Goal: Transaction & Acquisition: Purchase product/service

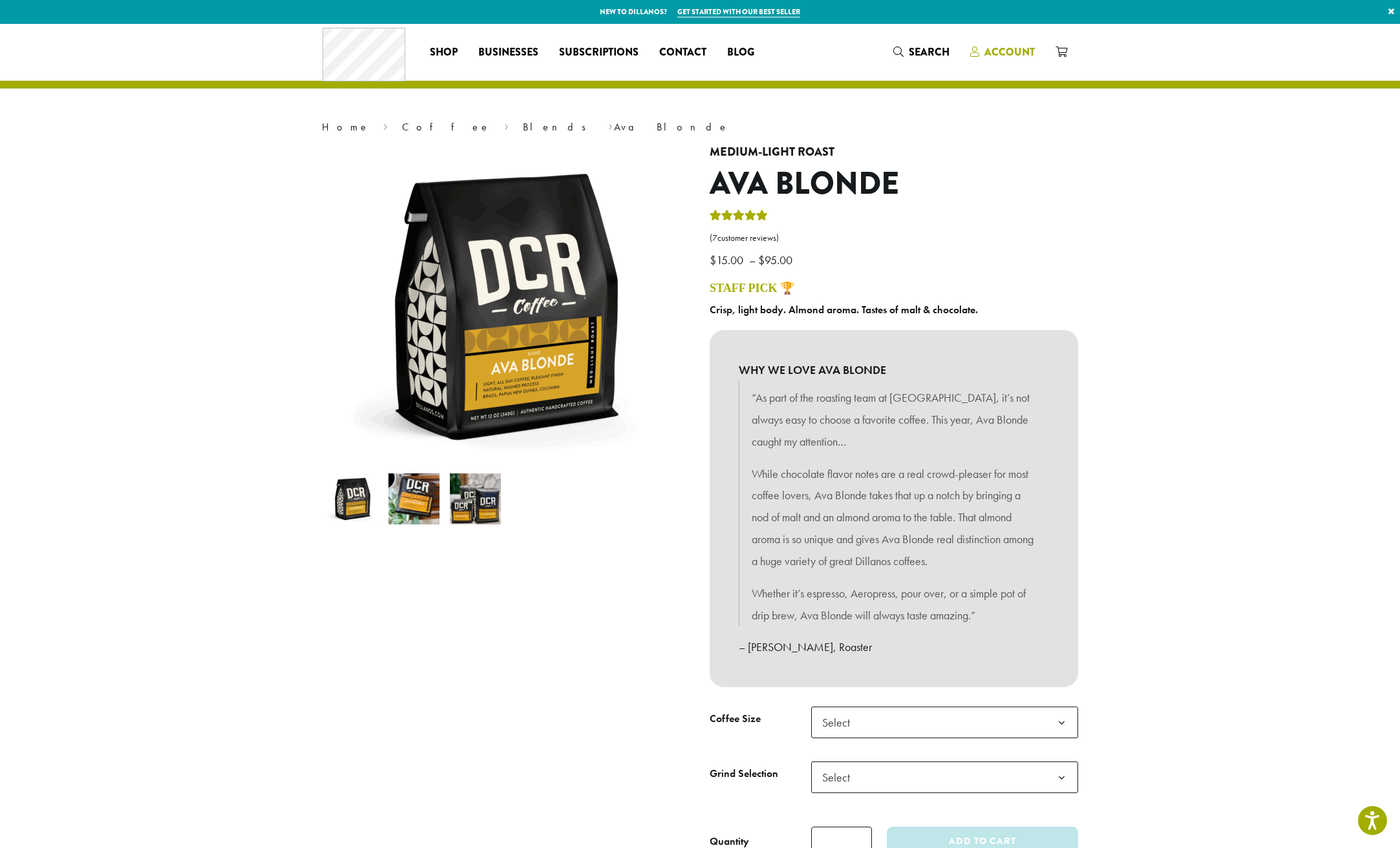
click at [997, 58] on span "Account" at bounding box center [1009, 52] width 50 height 15
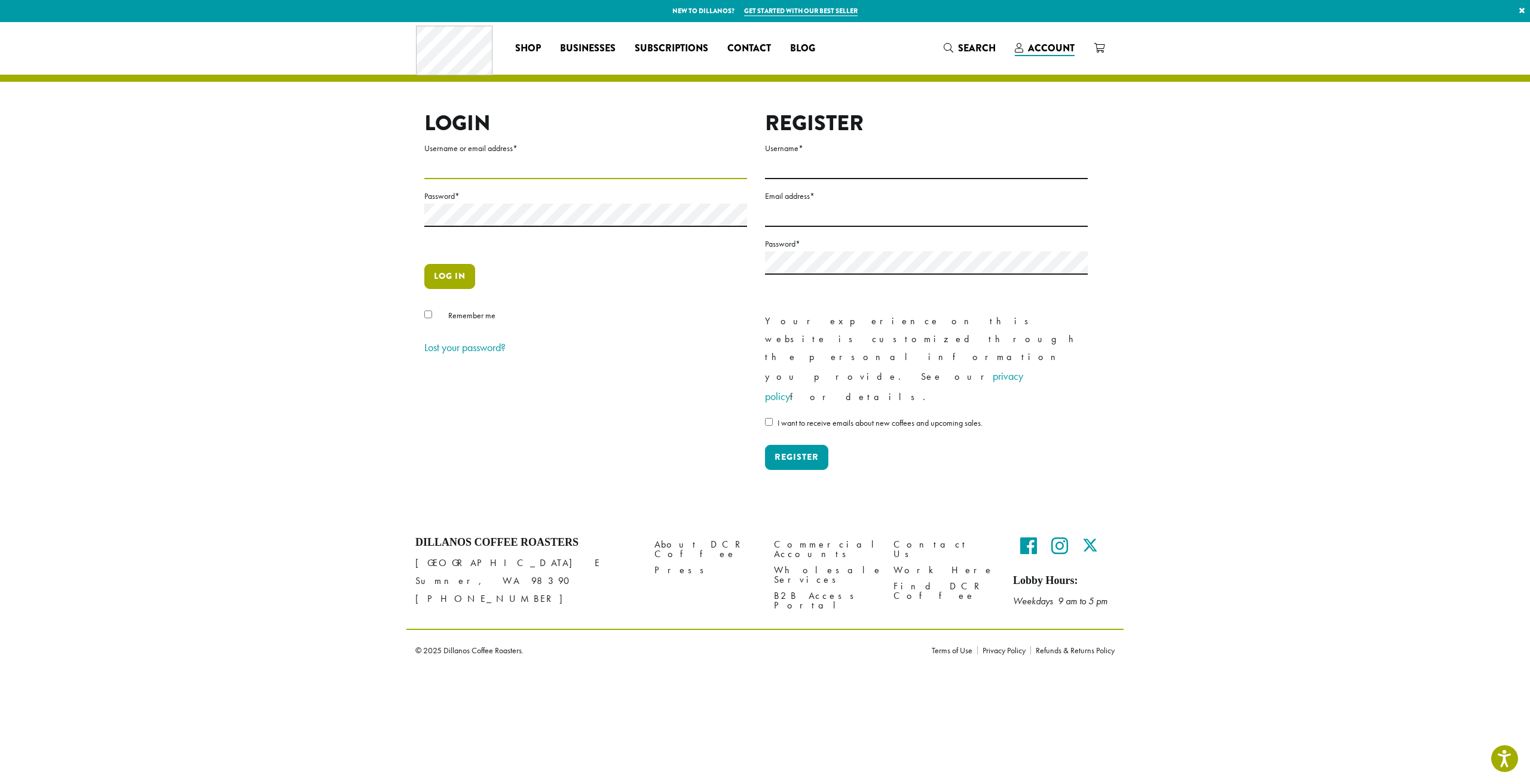
type input "**********"
click at [460, 269] on button "Log in" at bounding box center [450, 276] width 51 height 25
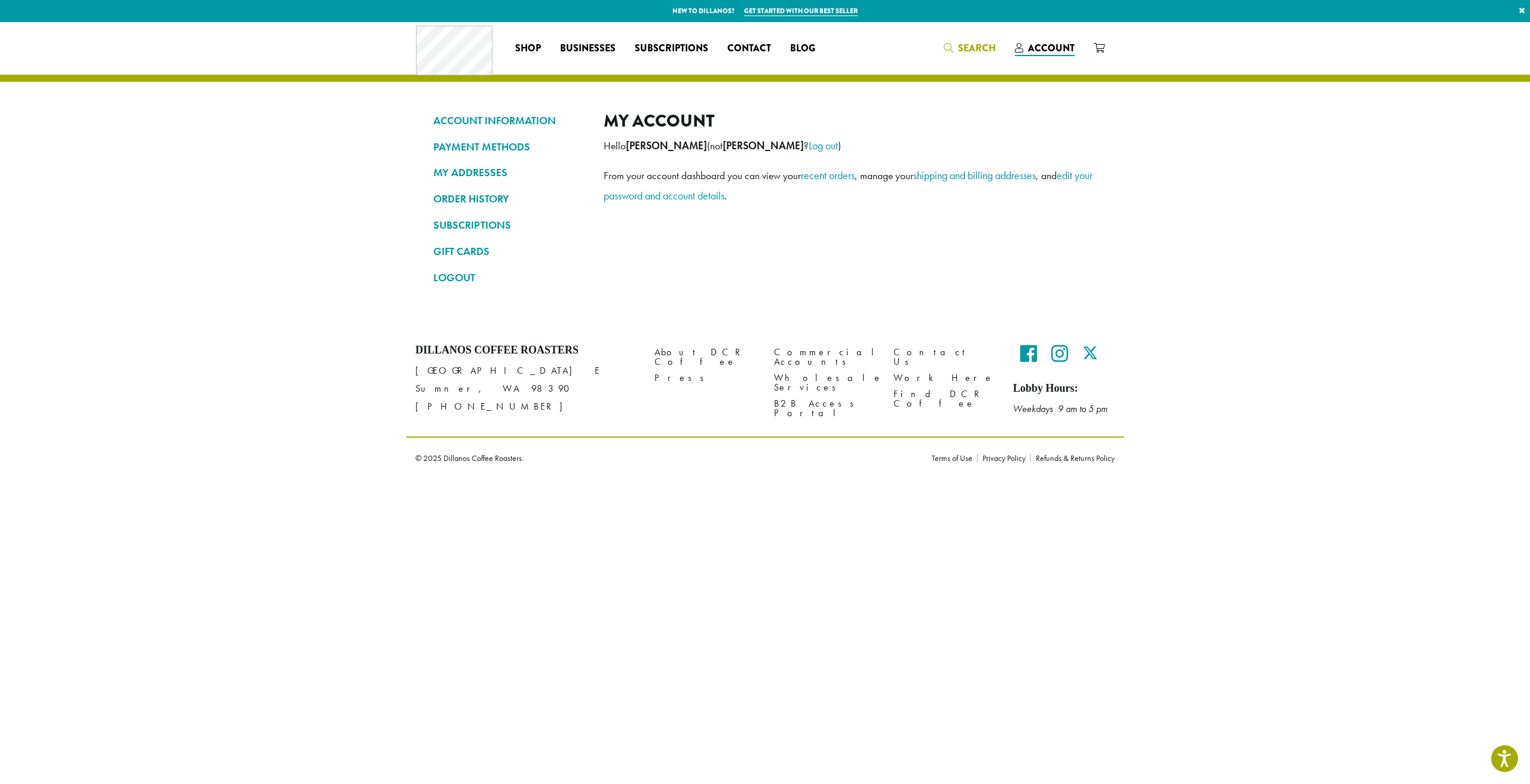
click at [976, 51] on span "Search" at bounding box center [977, 48] width 38 height 14
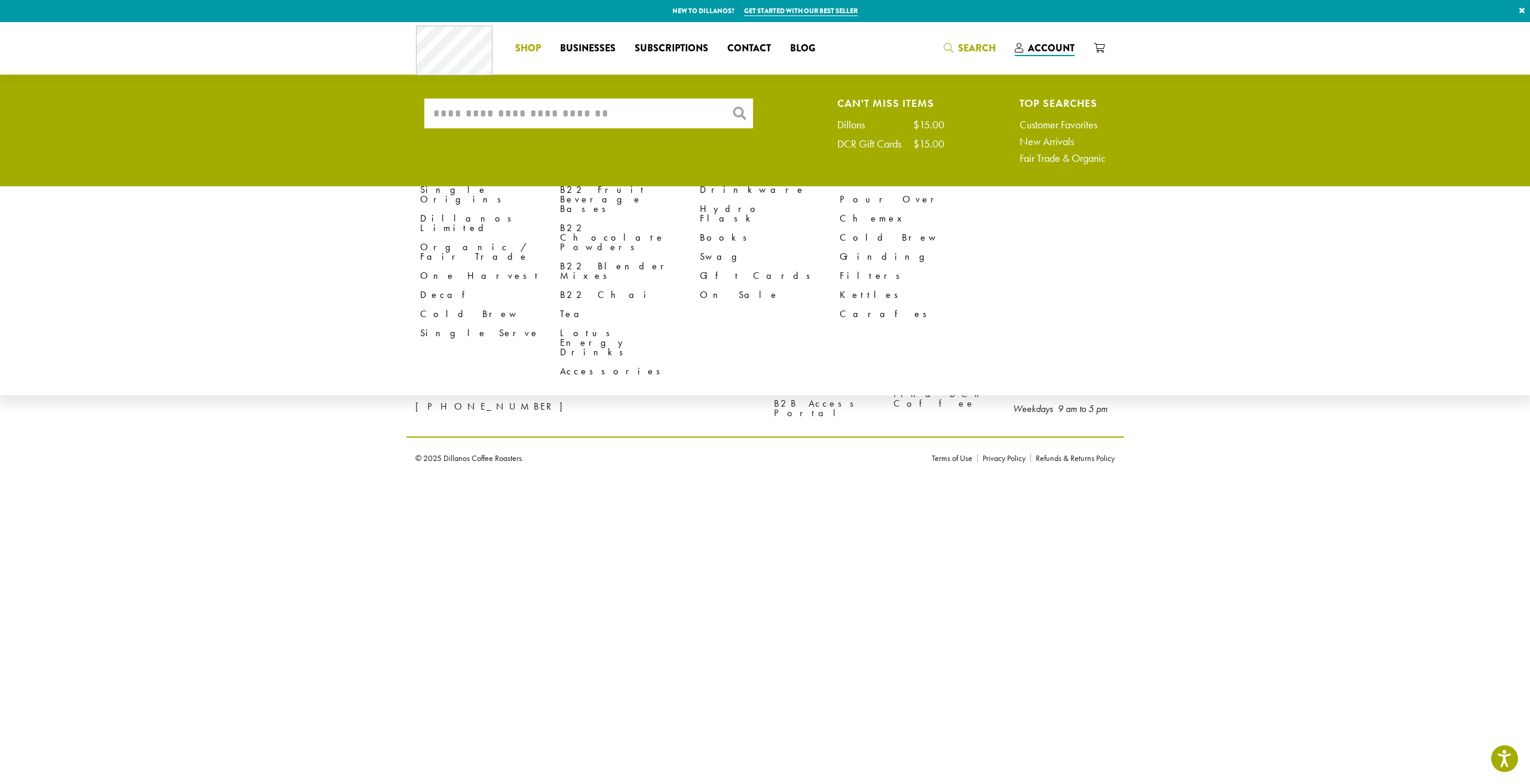
click at [530, 45] on span "Shop" at bounding box center [528, 49] width 26 height 15
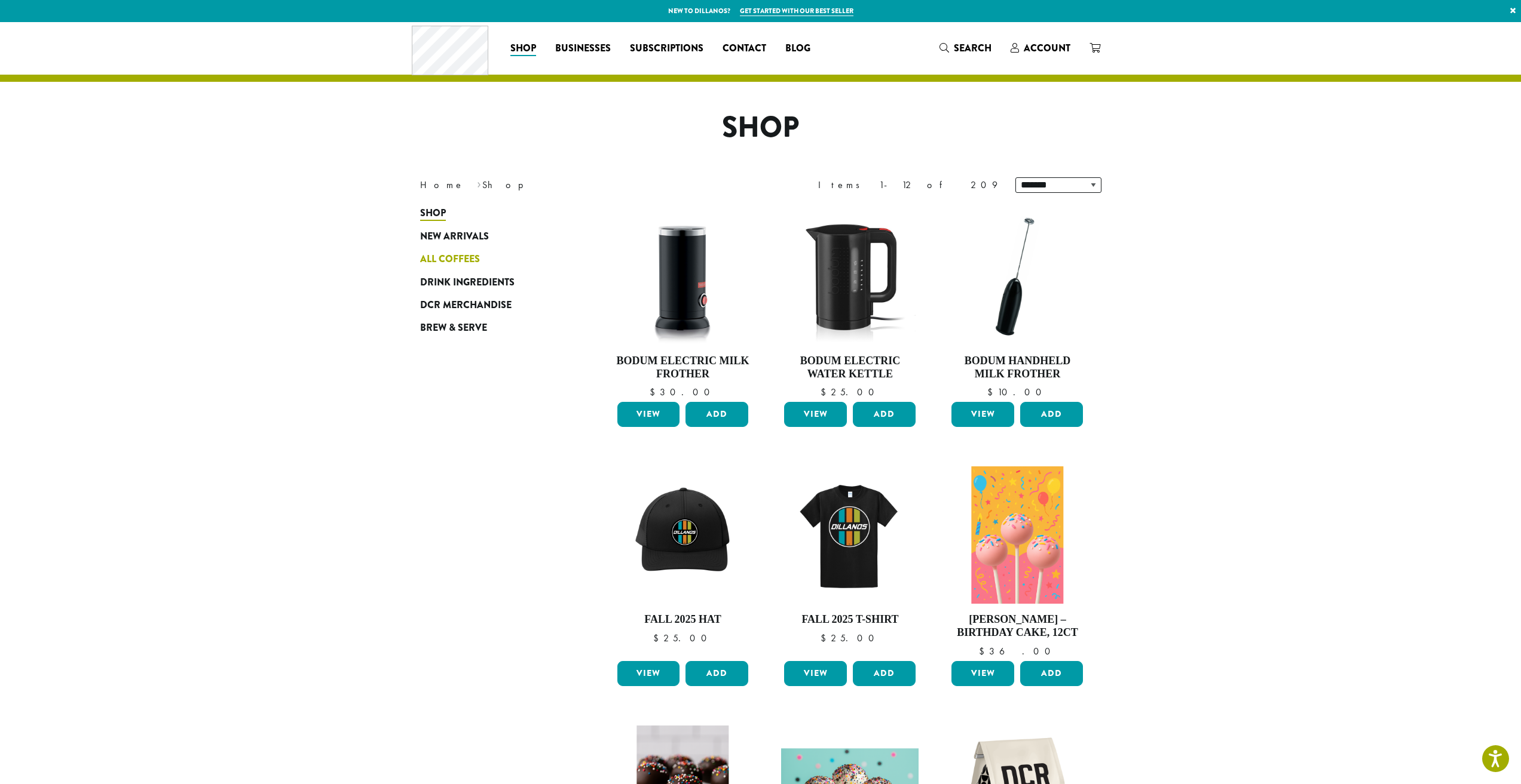
click at [460, 251] on link "All Coffees" at bounding box center [491, 259] width 143 height 23
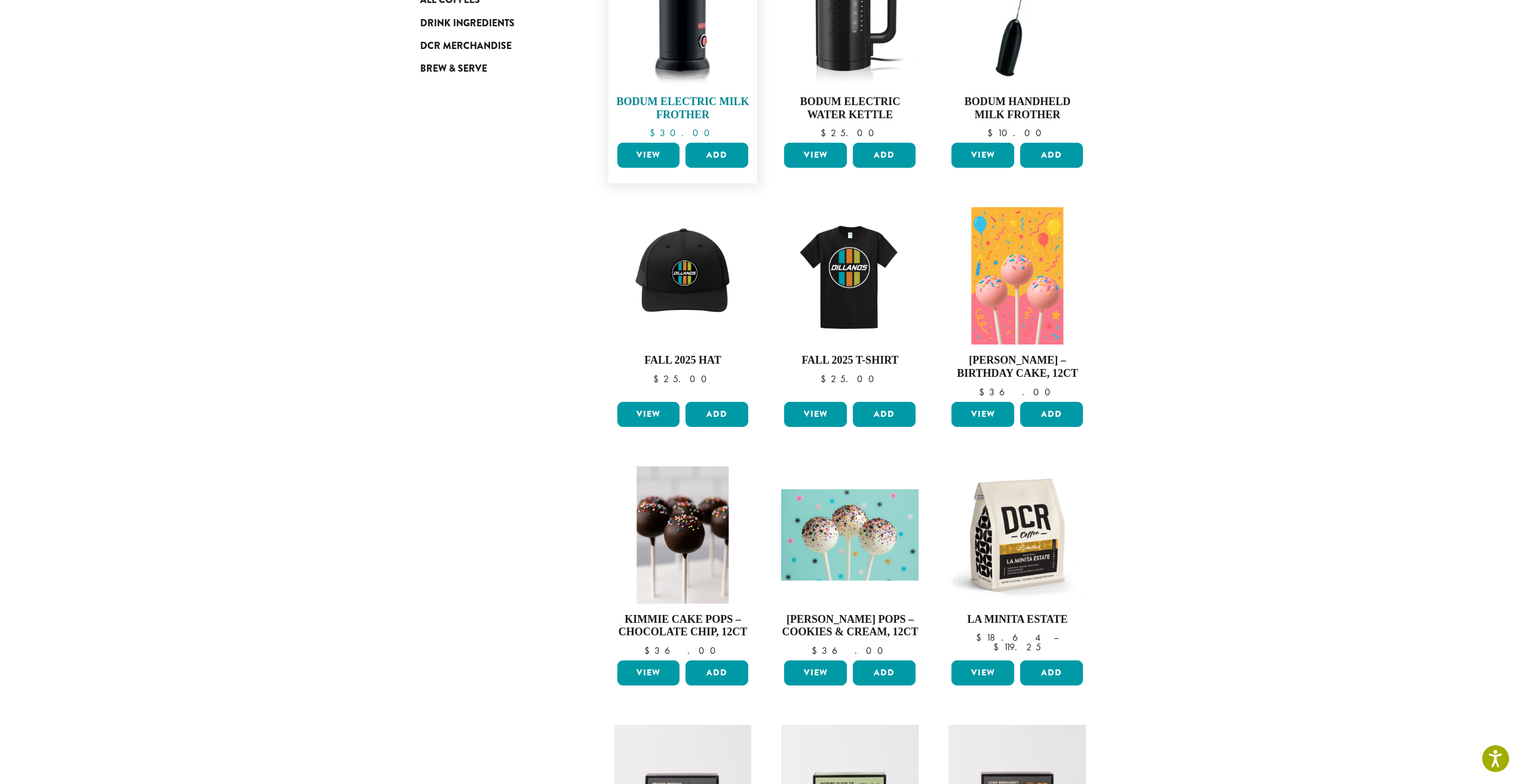
scroll to position [299, 0]
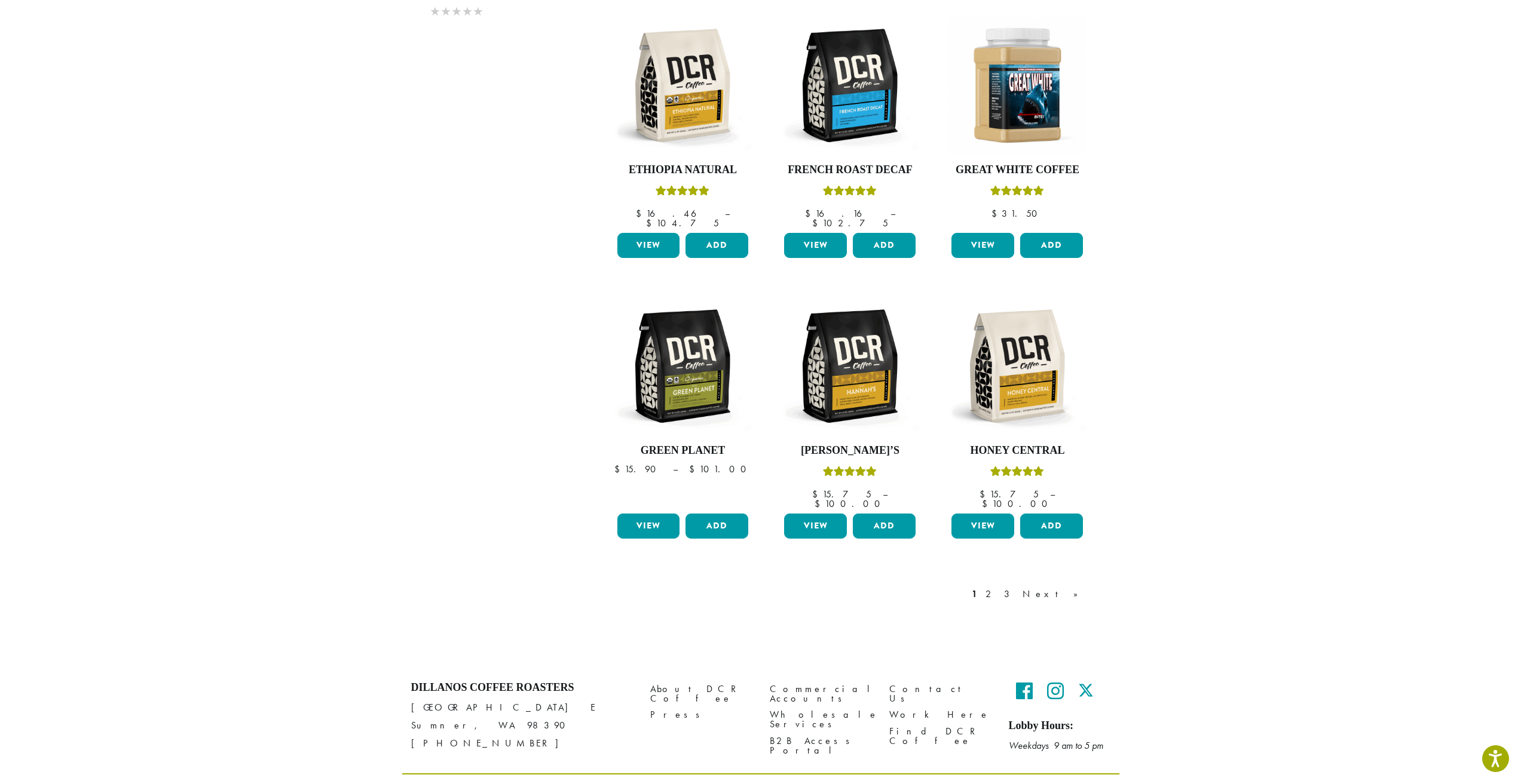
scroll to position [745, 0]
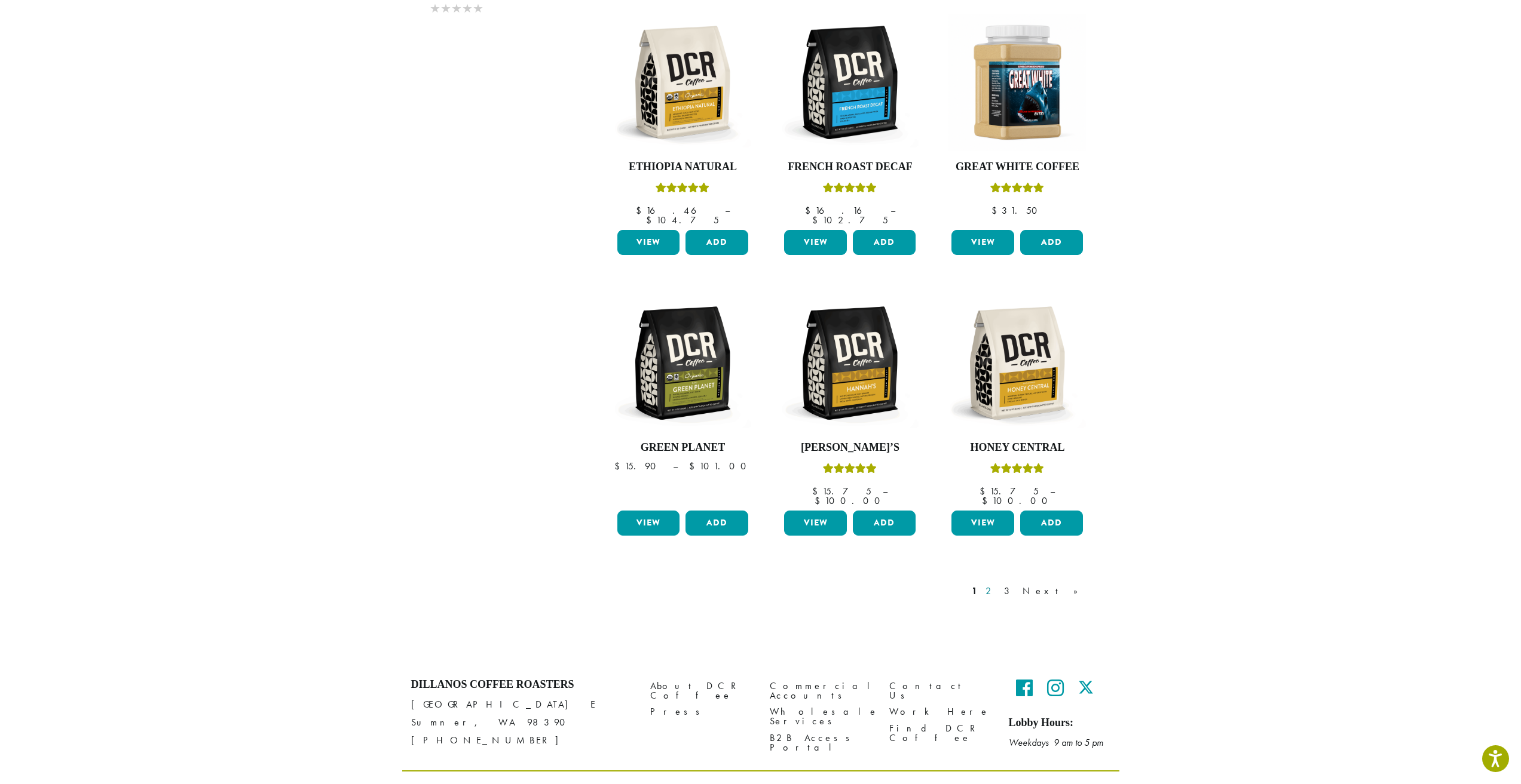
click at [998, 584] on link "2" at bounding box center [990, 592] width 15 height 15
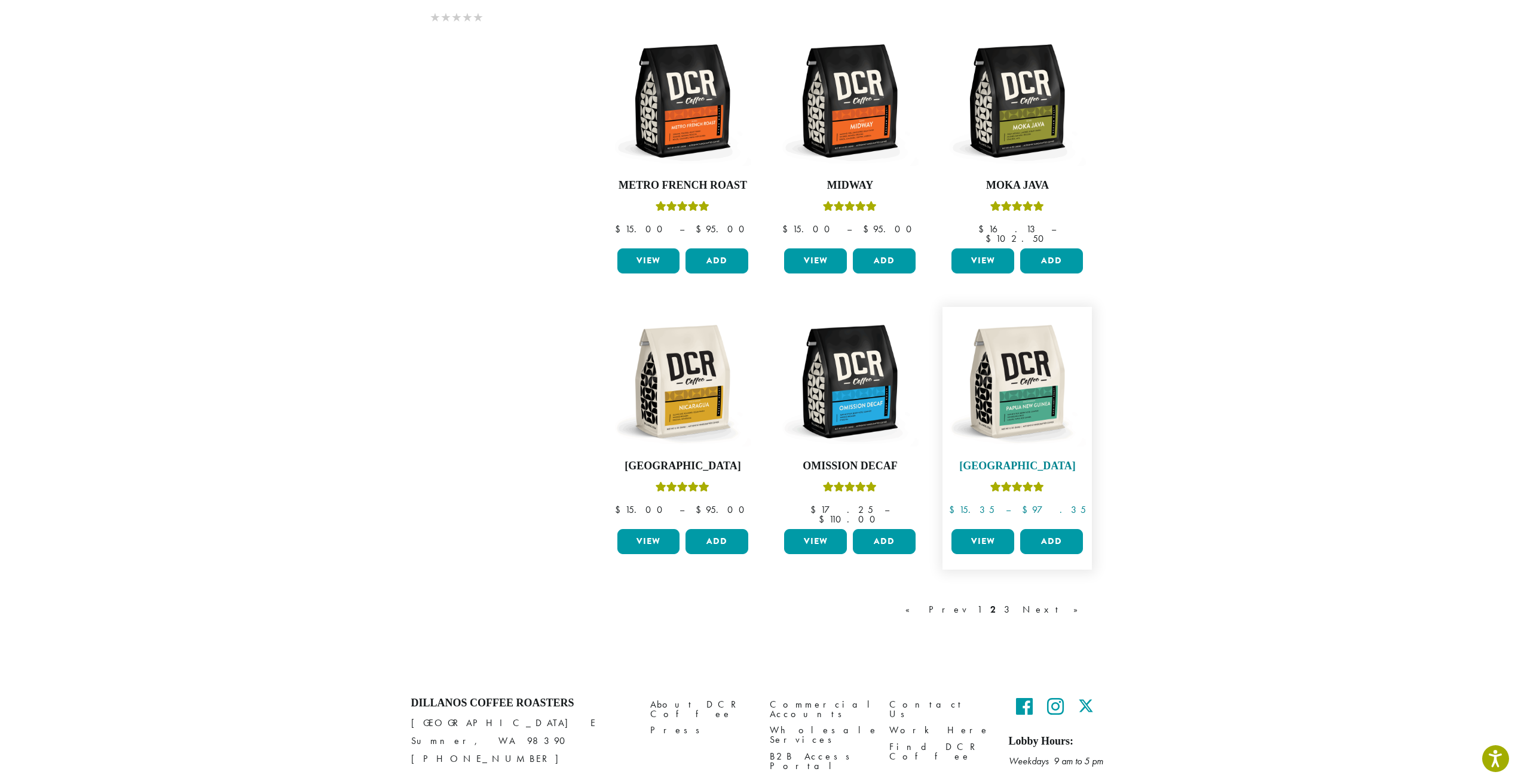
scroll to position [745, 0]
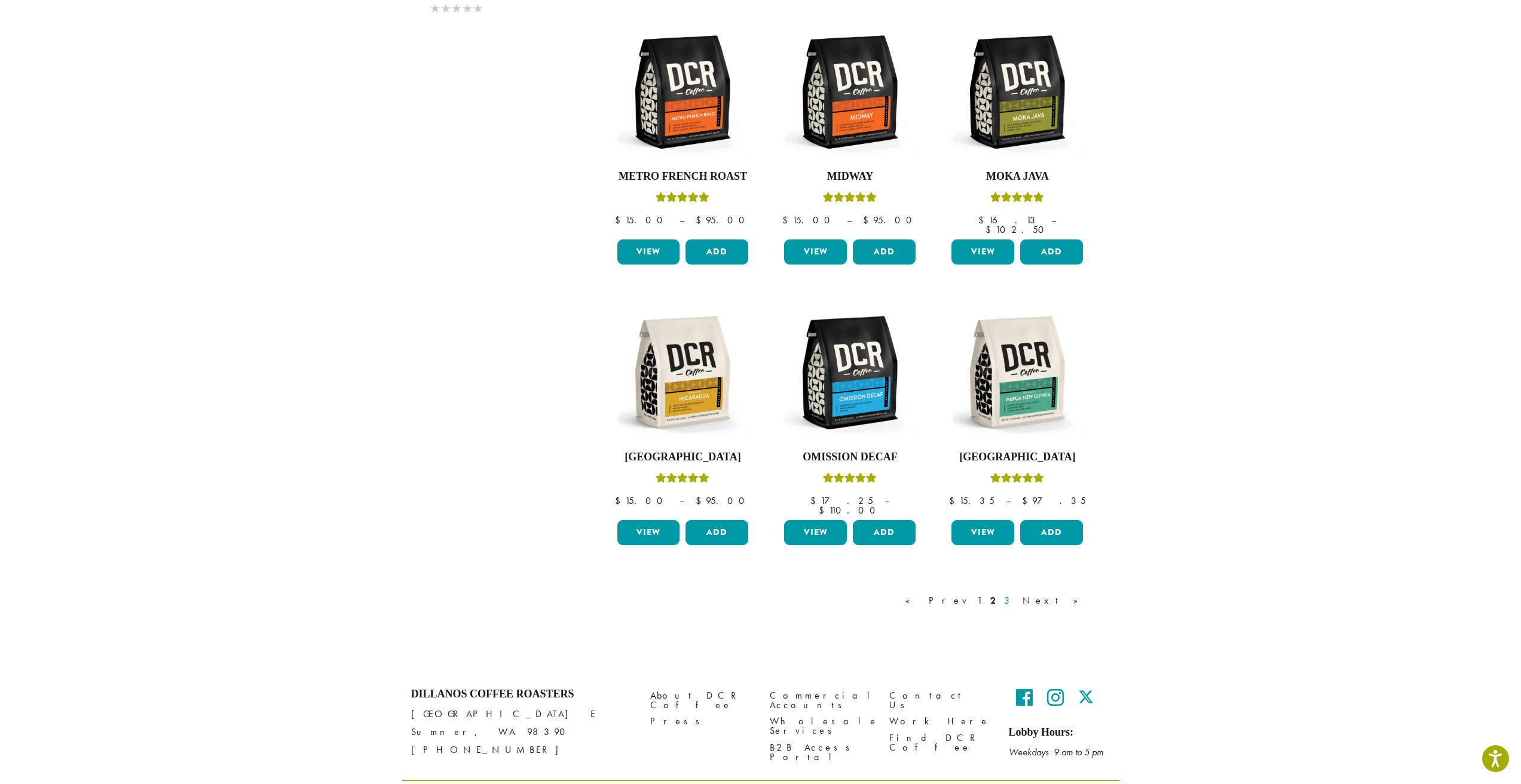
click at [1016, 594] on link "3" at bounding box center [1009, 601] width 15 height 15
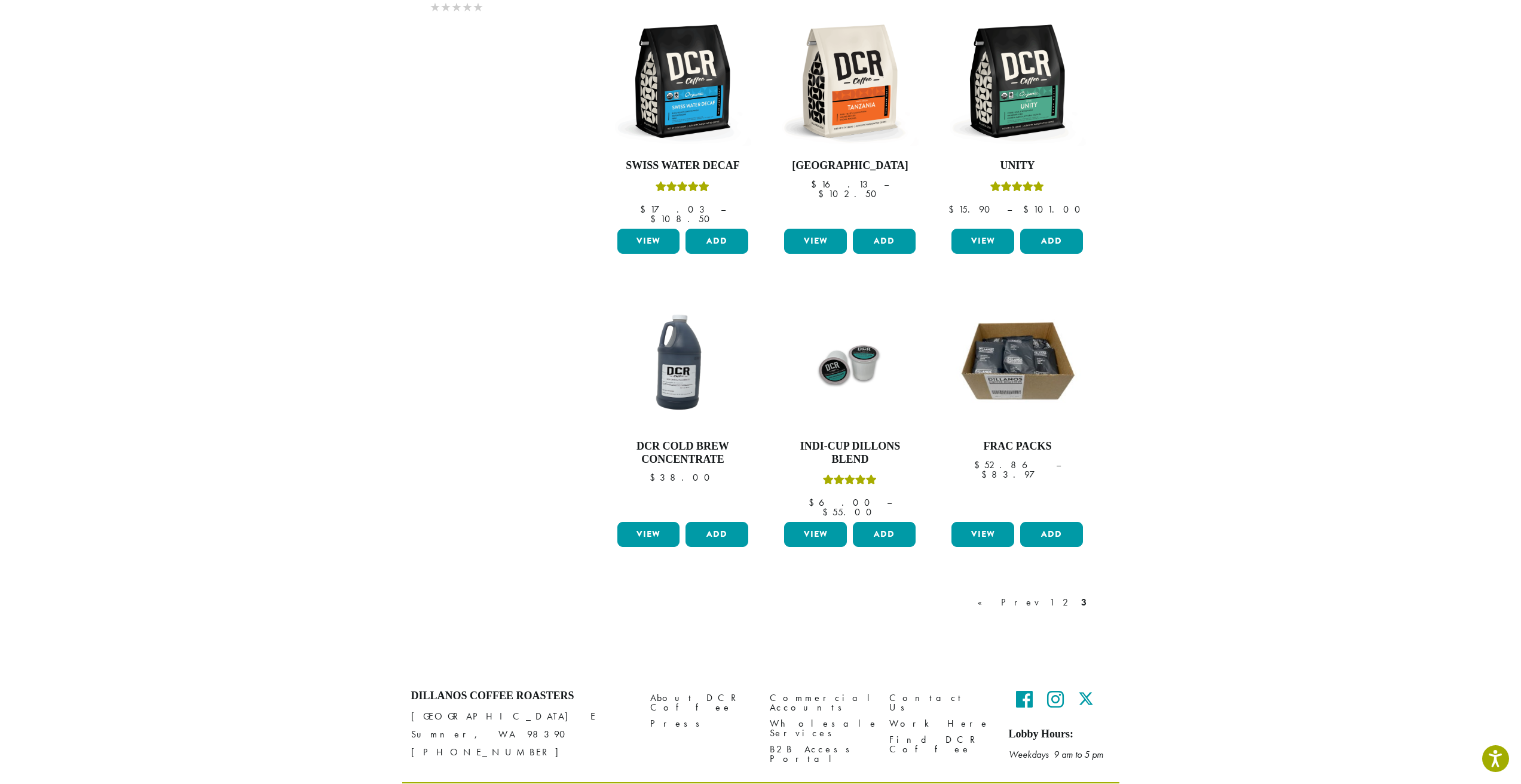
scroll to position [758, 0]
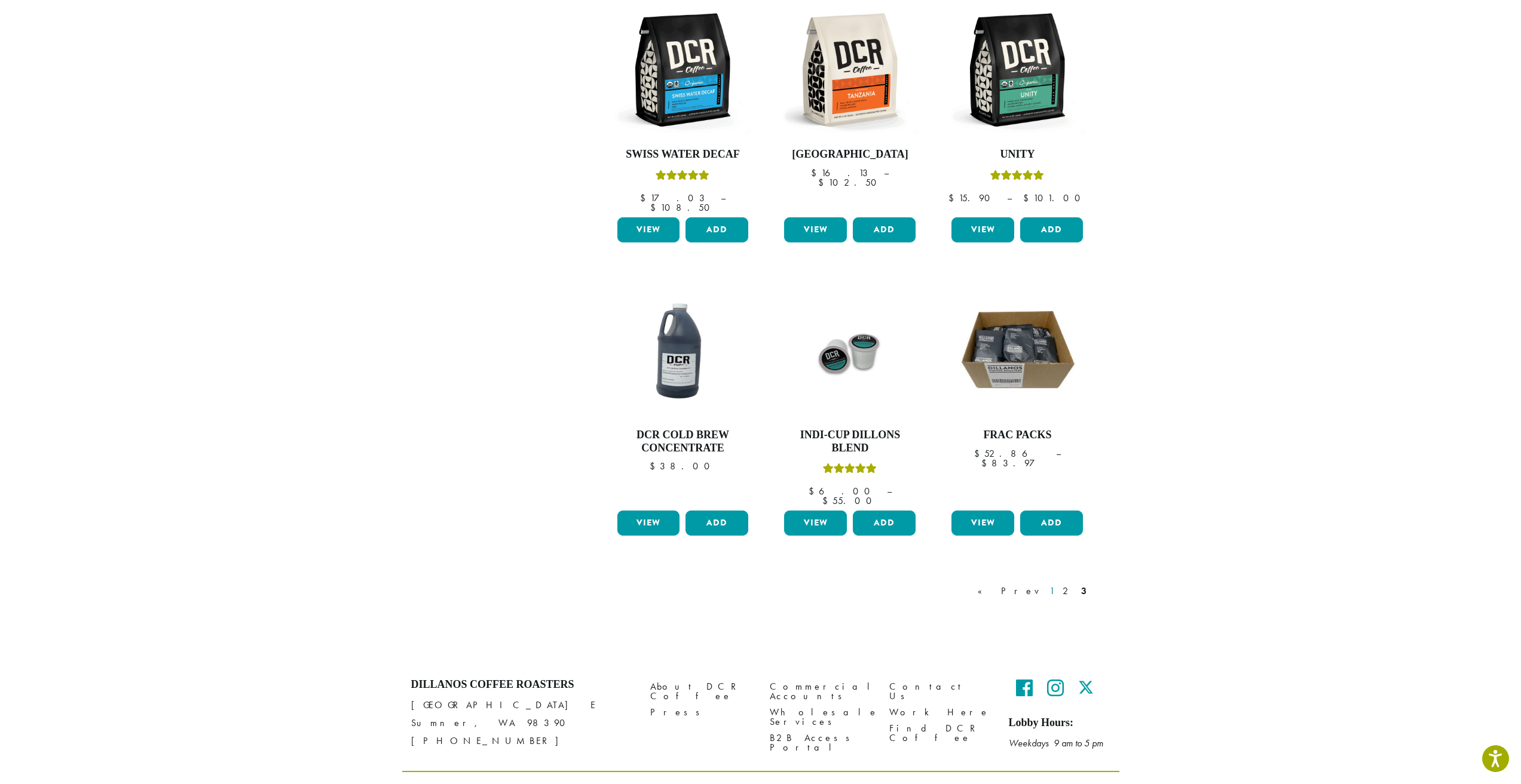
click at [1057, 584] on link "1" at bounding box center [1051, 592] width 9 height 15
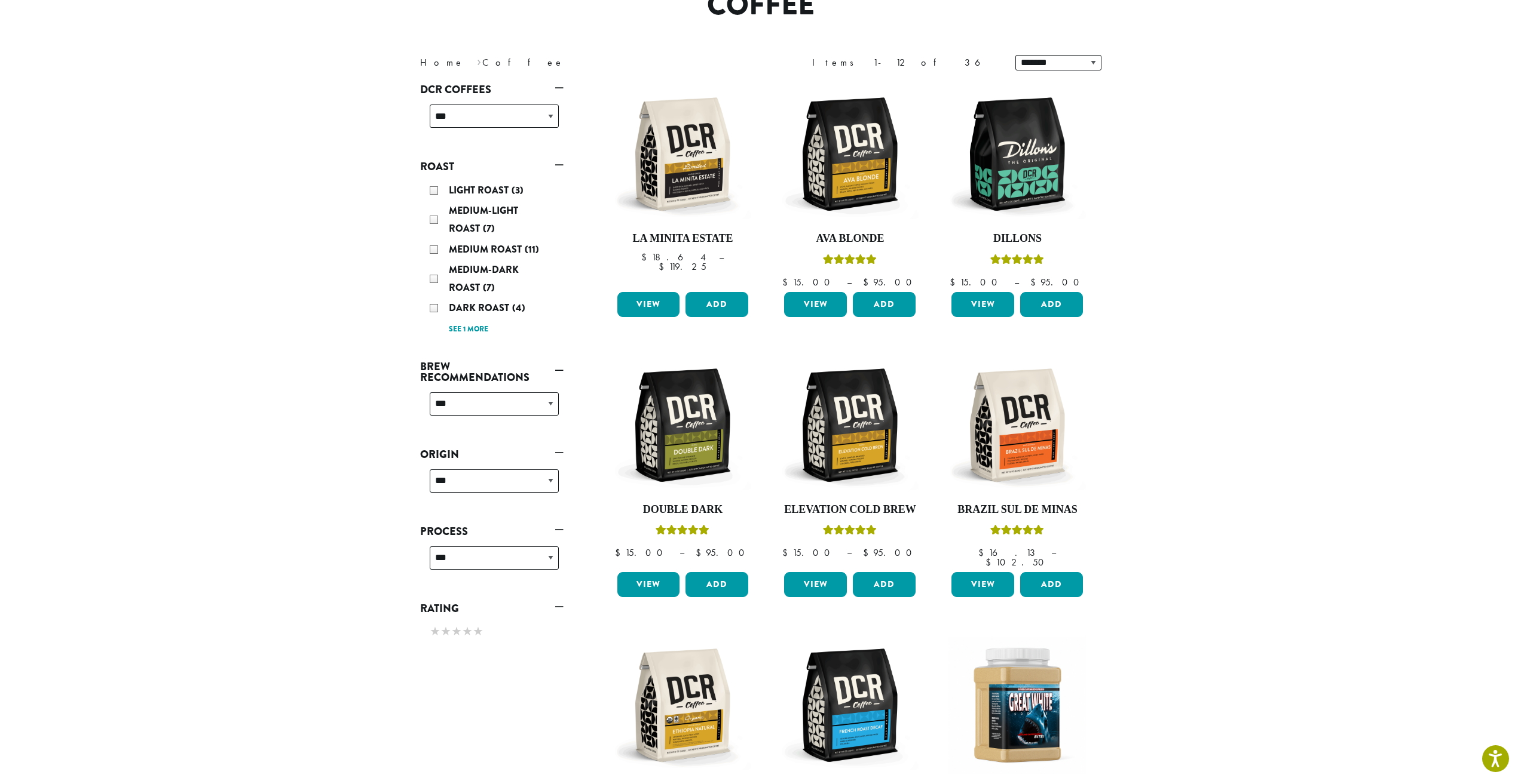
scroll to position [73, 0]
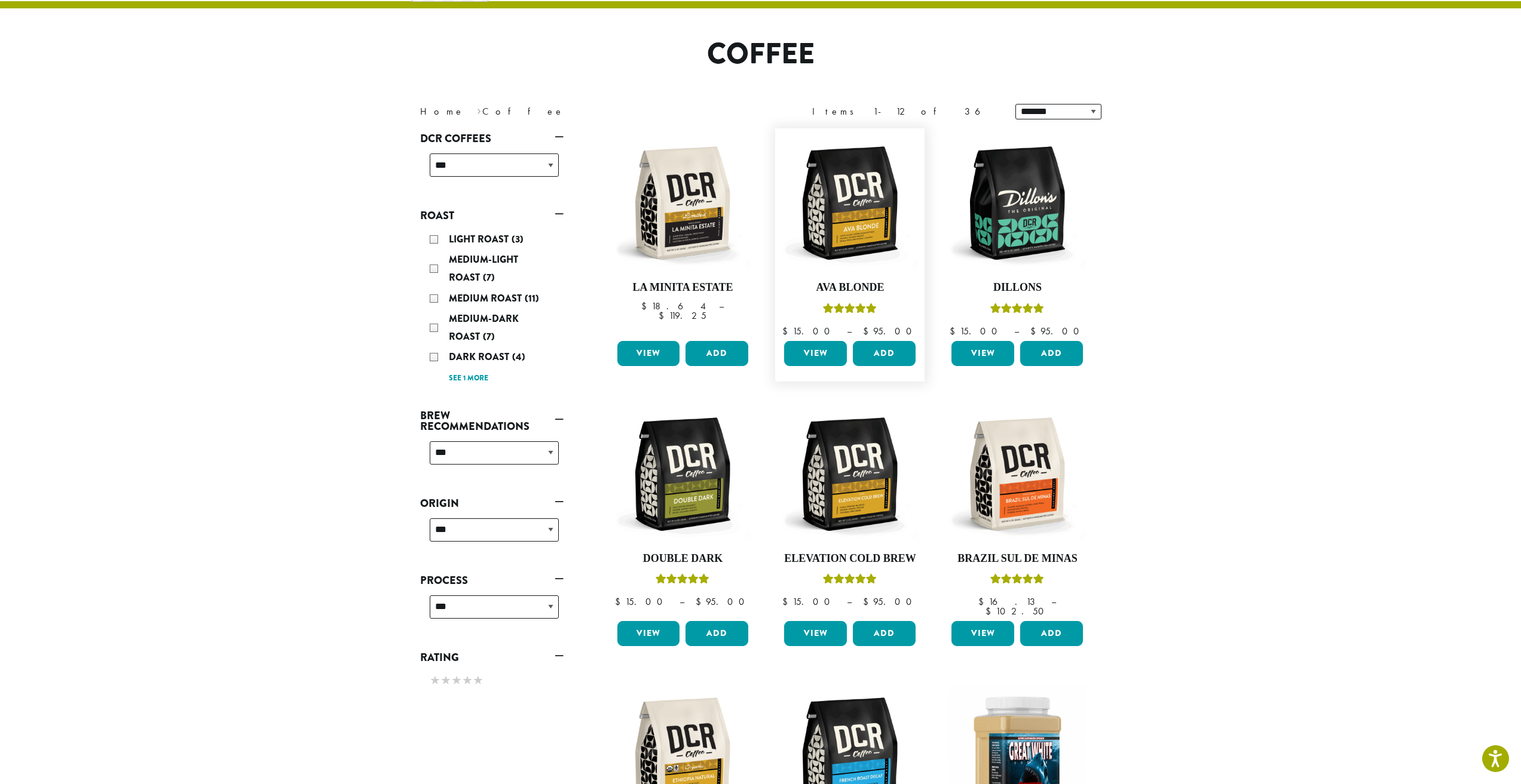
click at [828, 349] on link "View" at bounding box center [816, 353] width 63 height 25
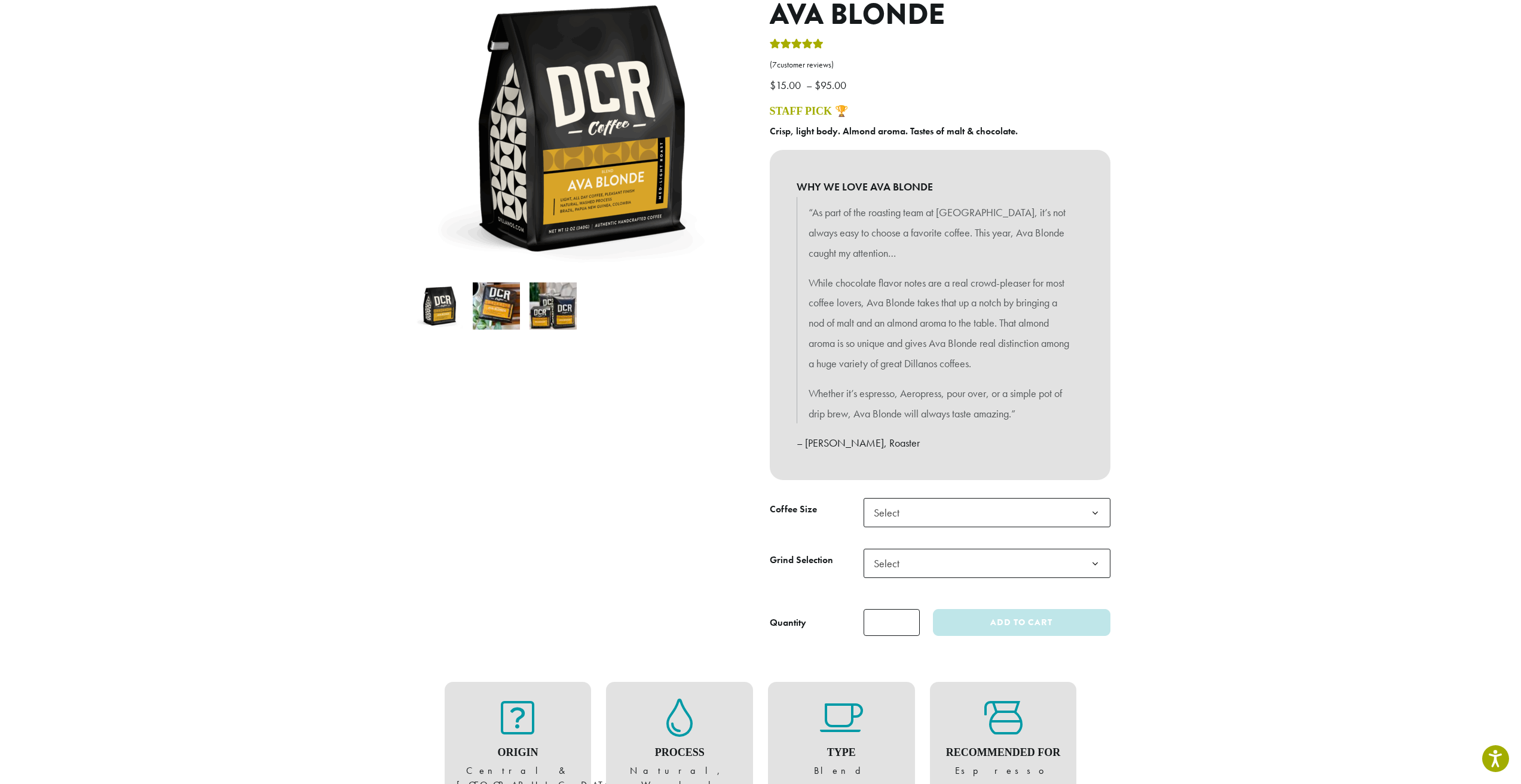
scroll to position [239, 0]
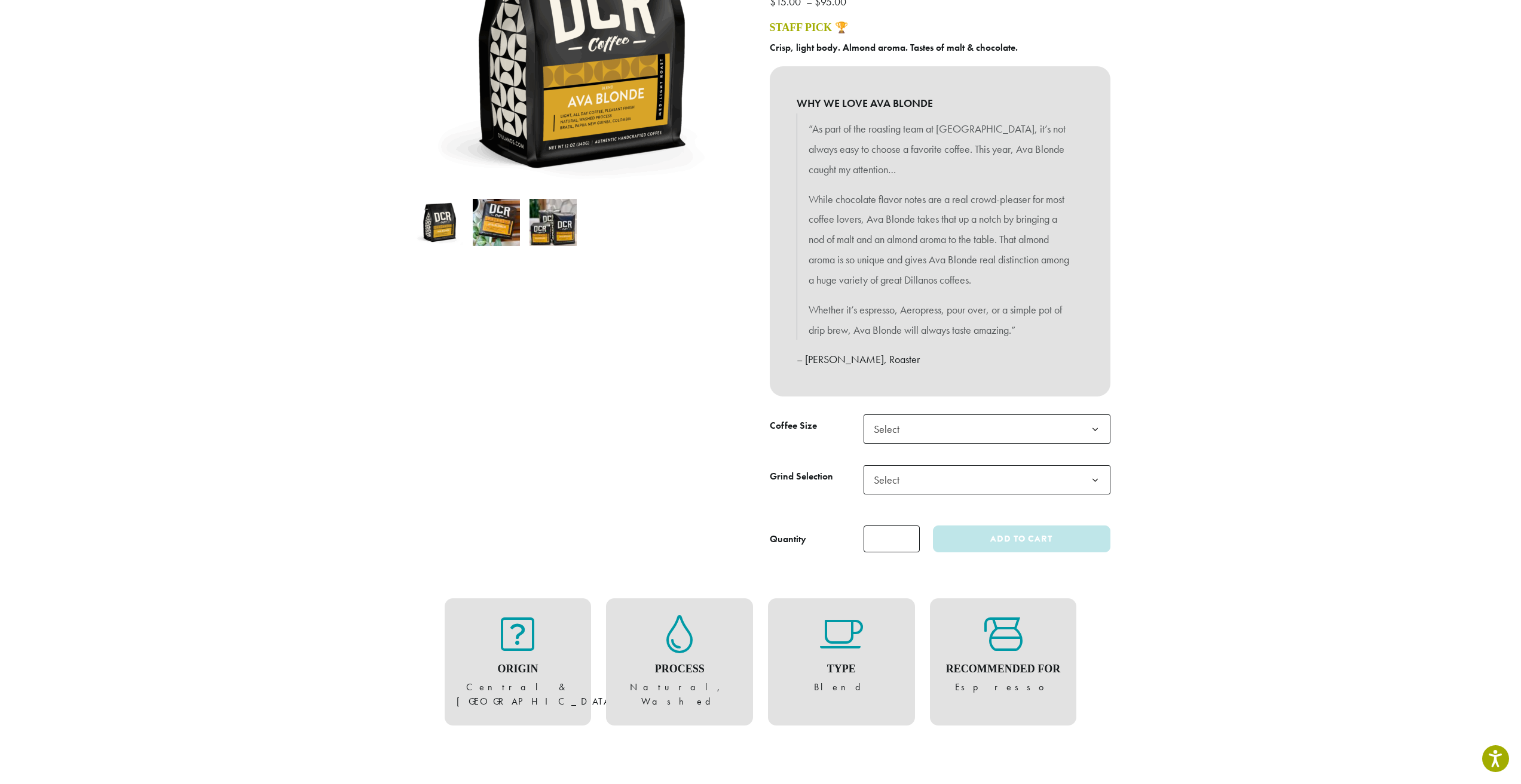
click at [1098, 428] on b at bounding box center [1095, 430] width 30 height 30
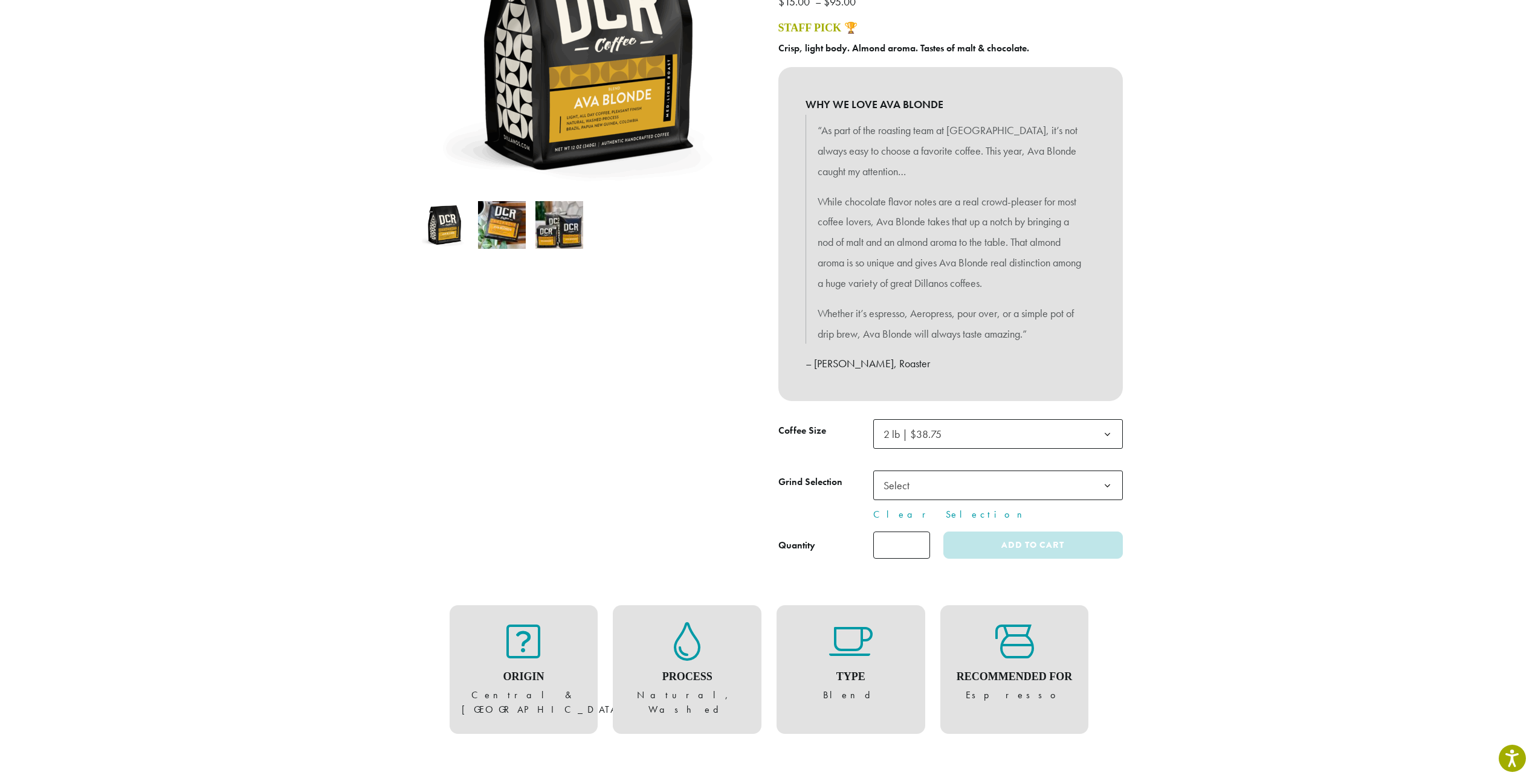
click at [1108, 478] on b at bounding box center [1107, 486] width 30 height 30
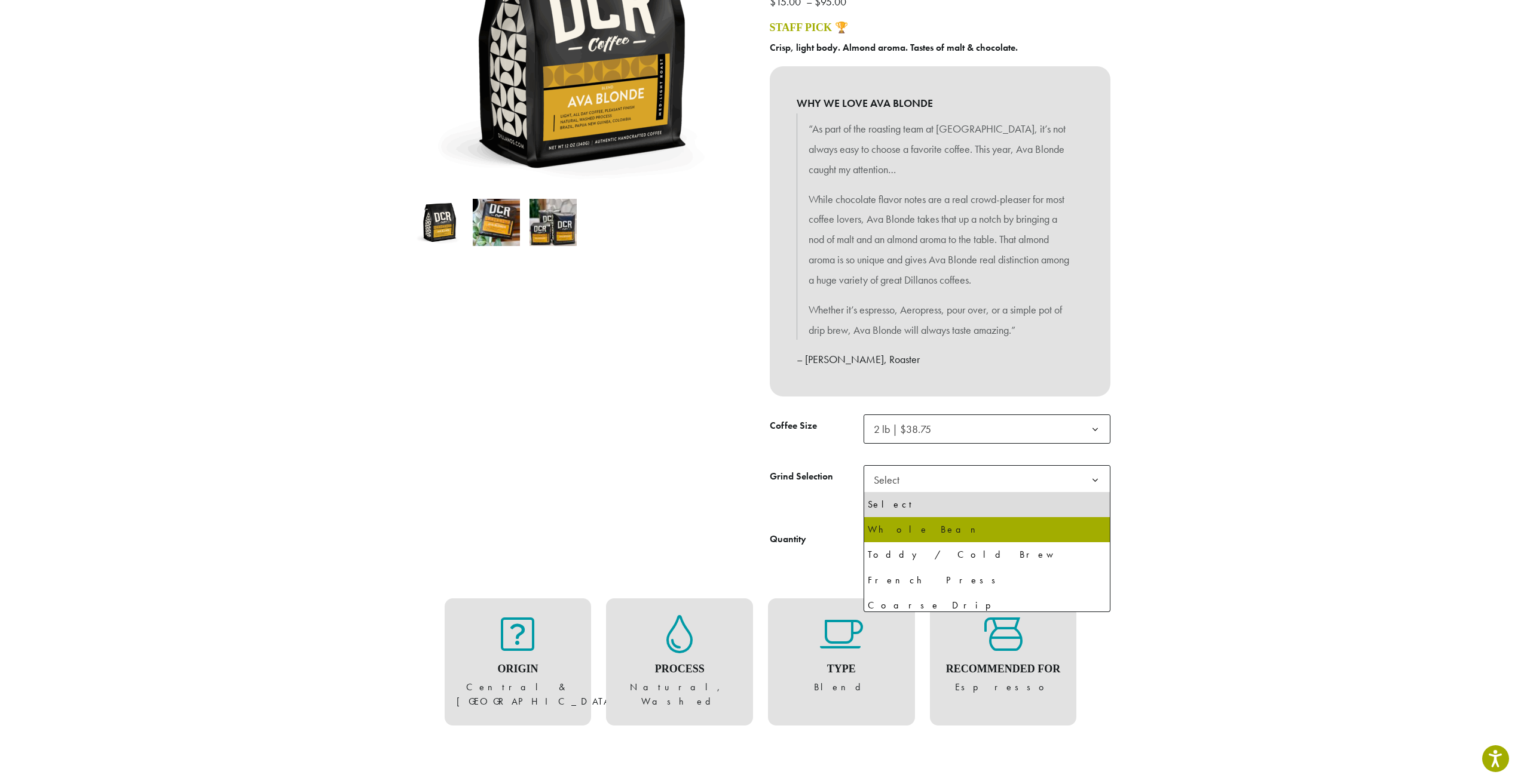
select select "**********"
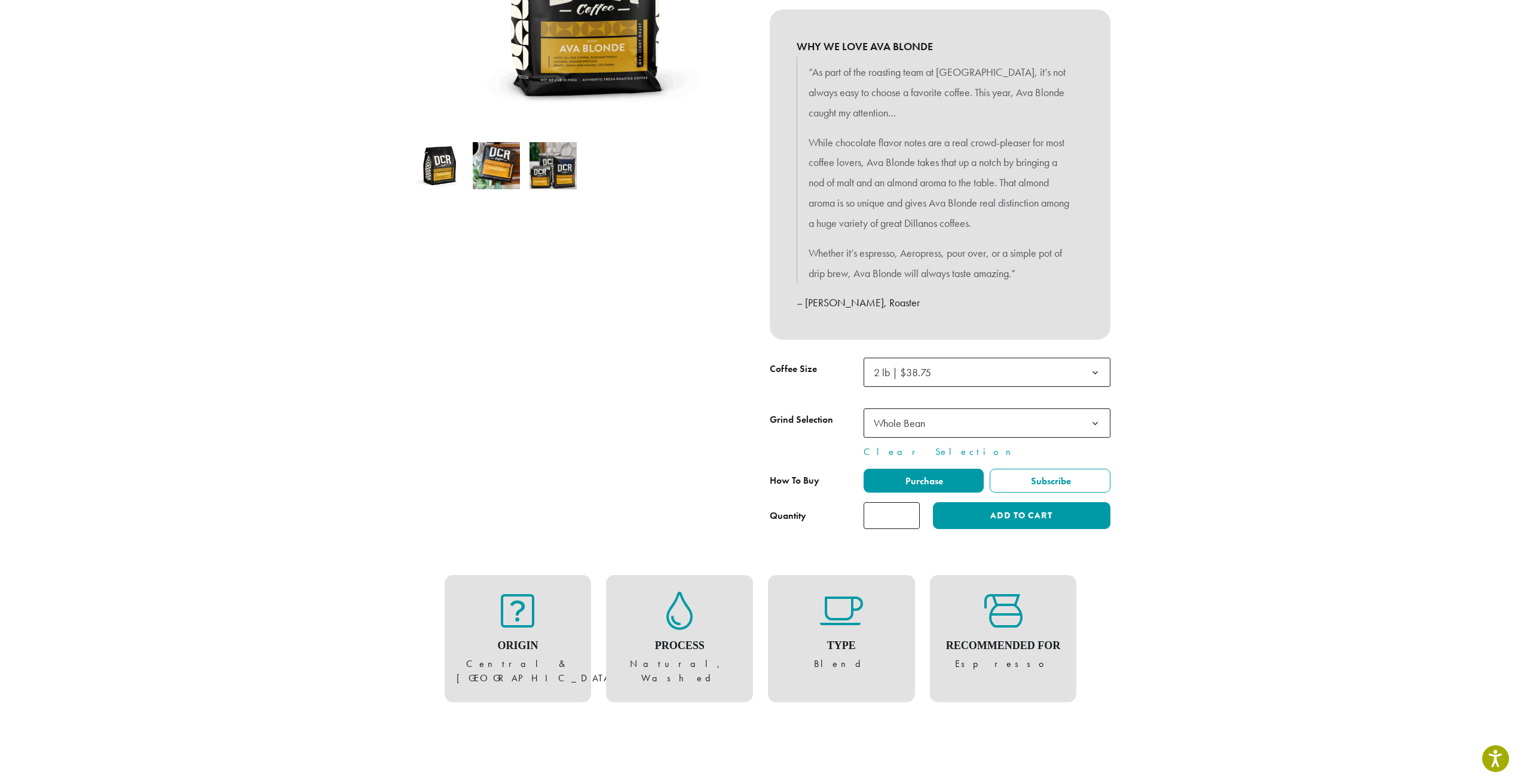
scroll to position [299, 0]
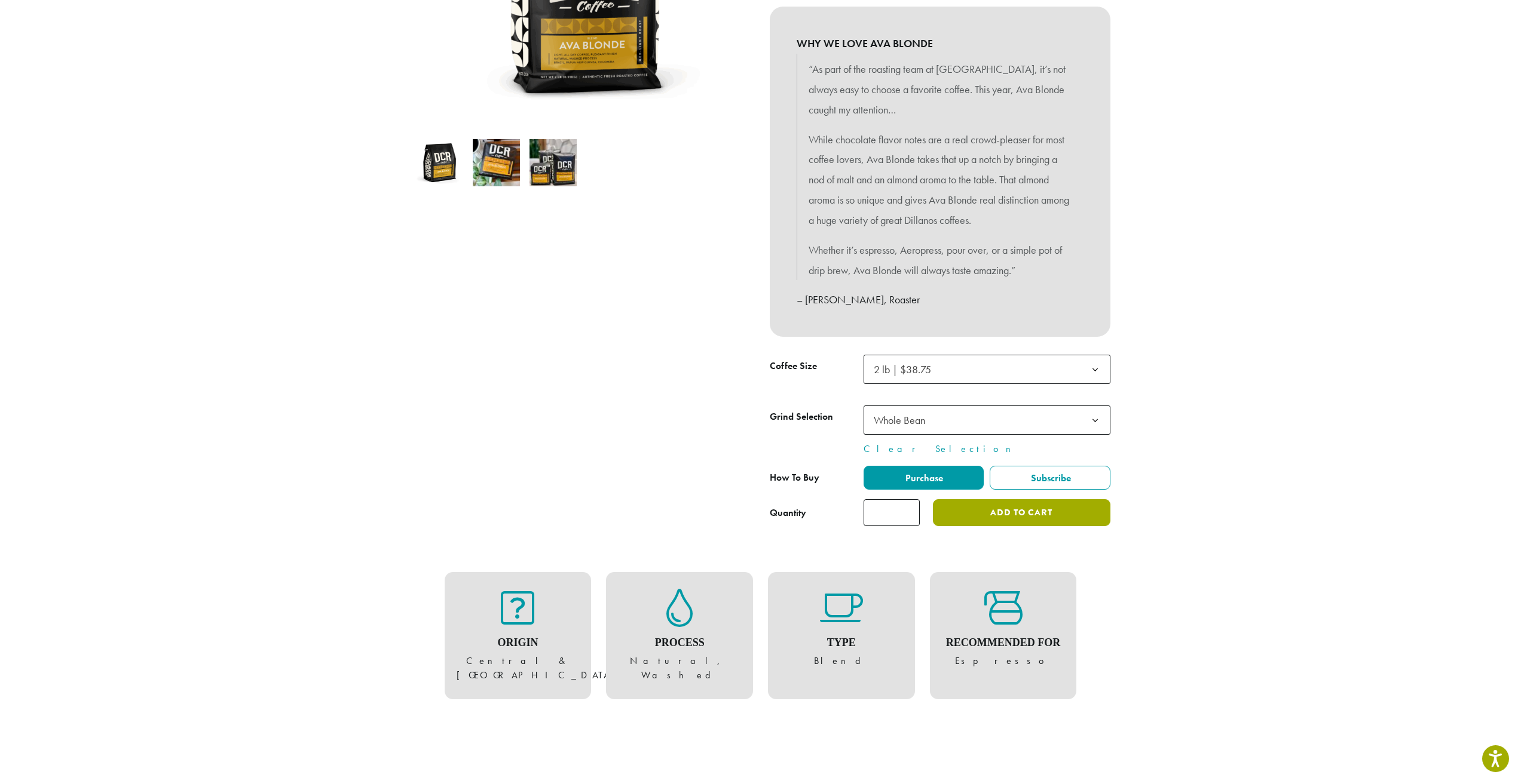
click at [1012, 514] on button "Add to cart" at bounding box center [1021, 512] width 177 height 27
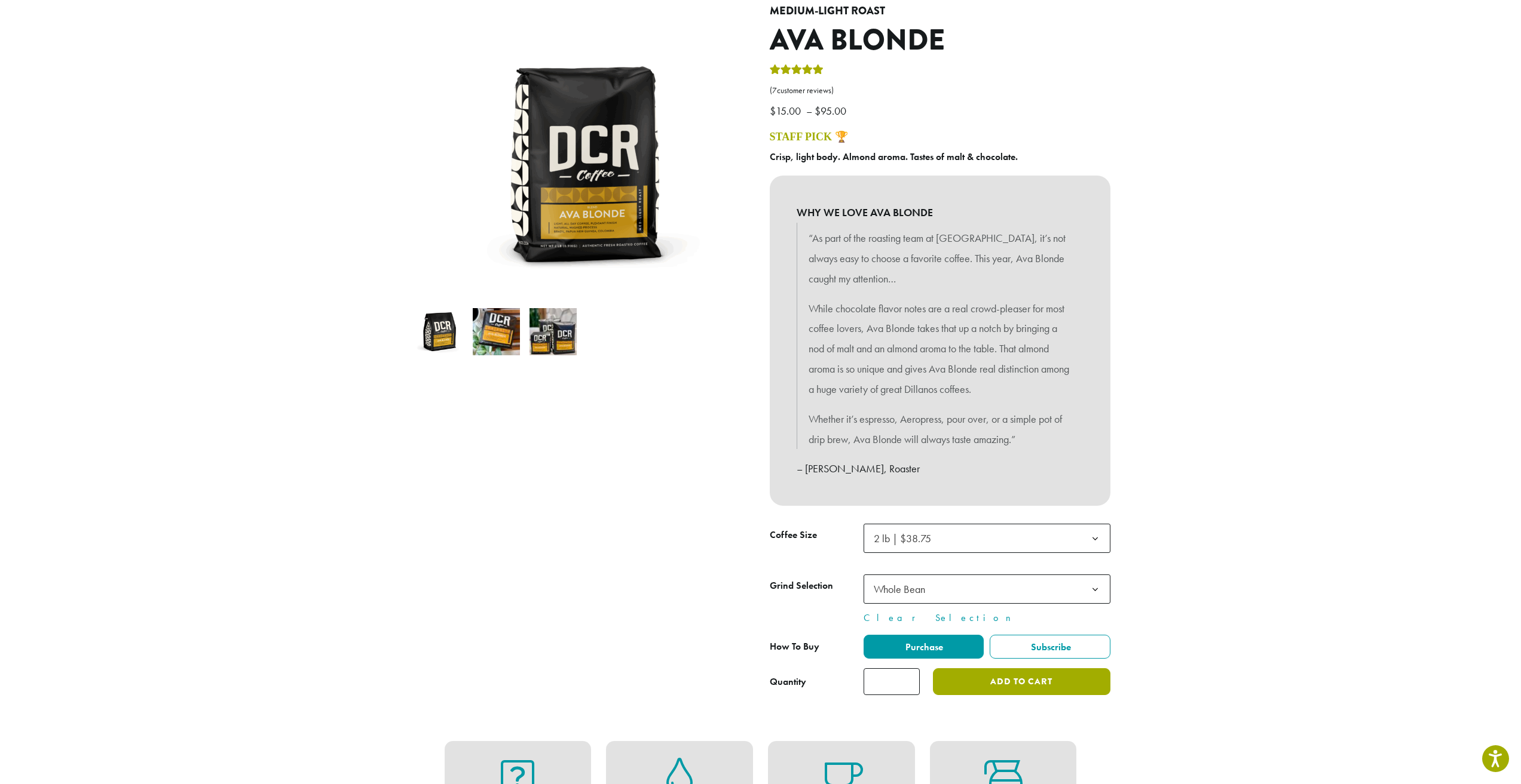
scroll to position [60, 0]
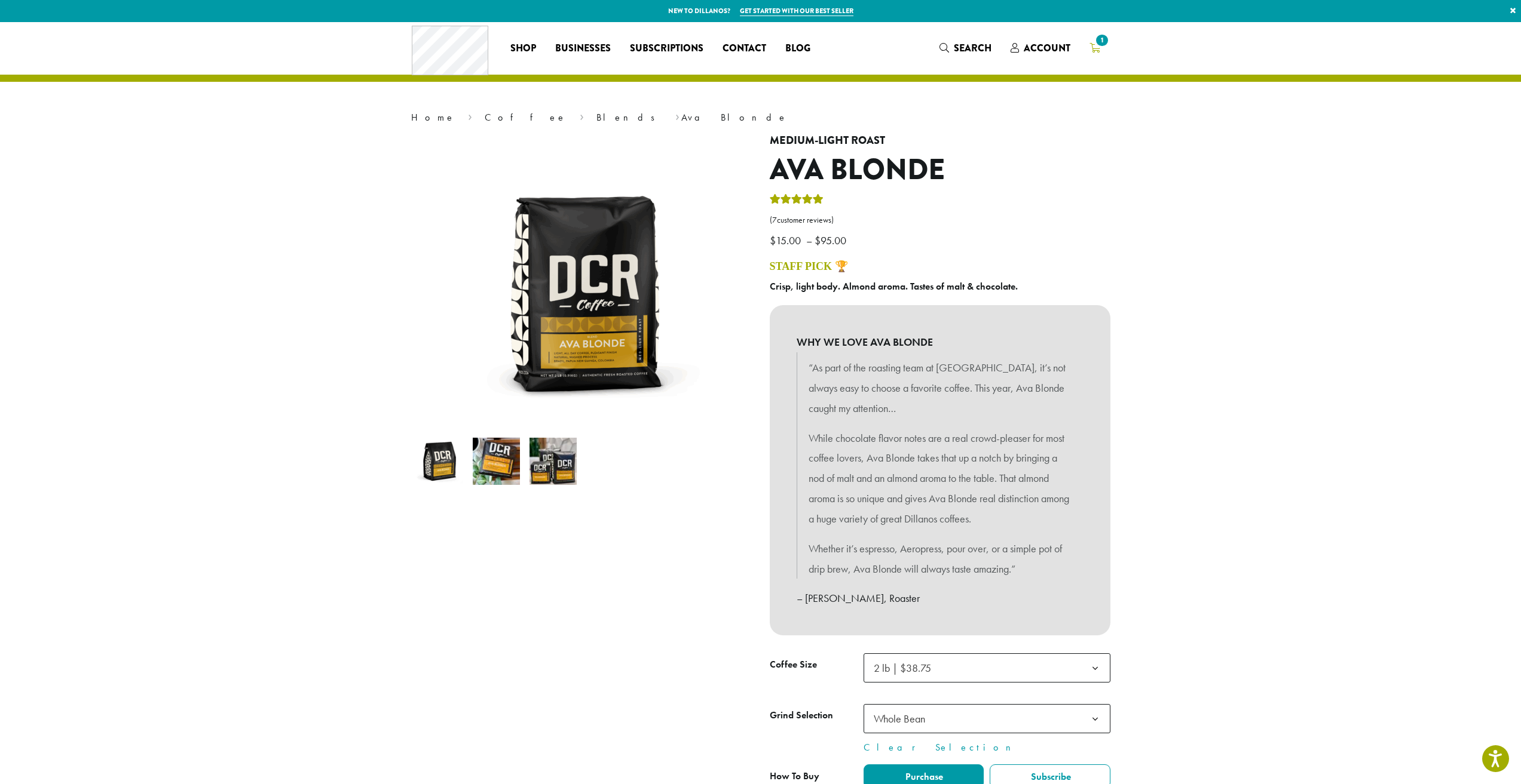
click at [1098, 49] on icon "1" at bounding box center [1095, 48] width 11 height 9
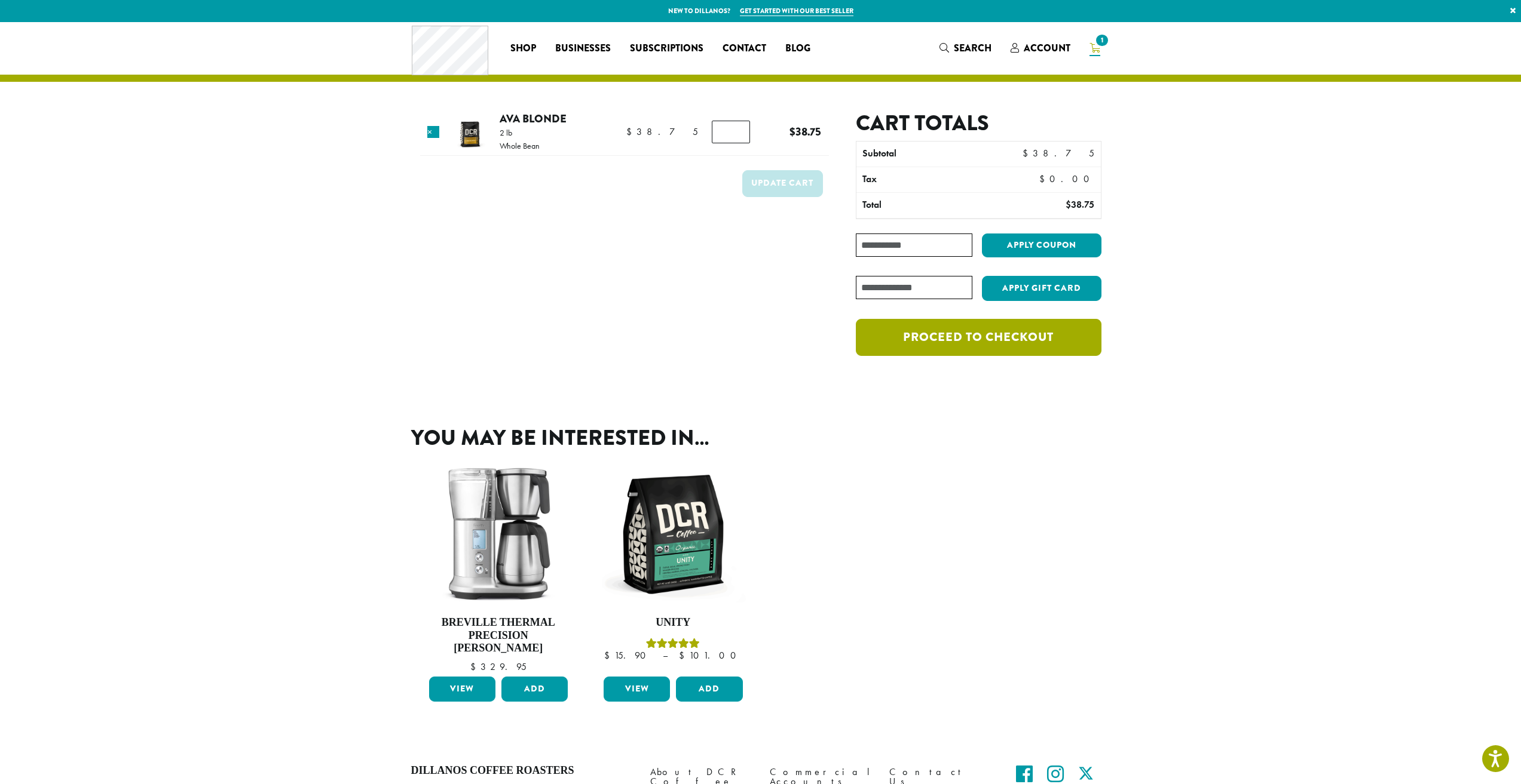
click at [970, 338] on link "Proceed to checkout" at bounding box center [977, 337] width 245 height 37
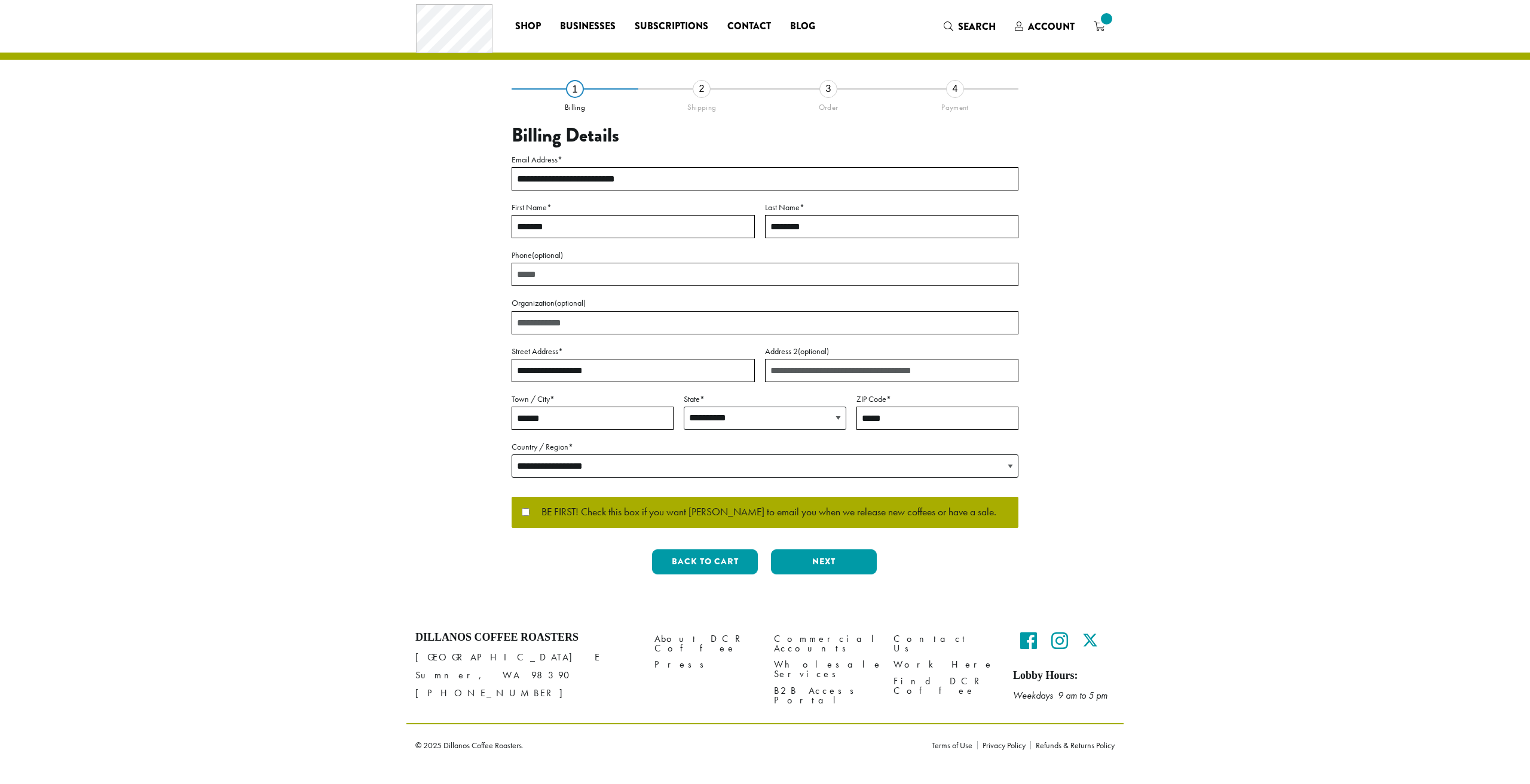
select select "**"
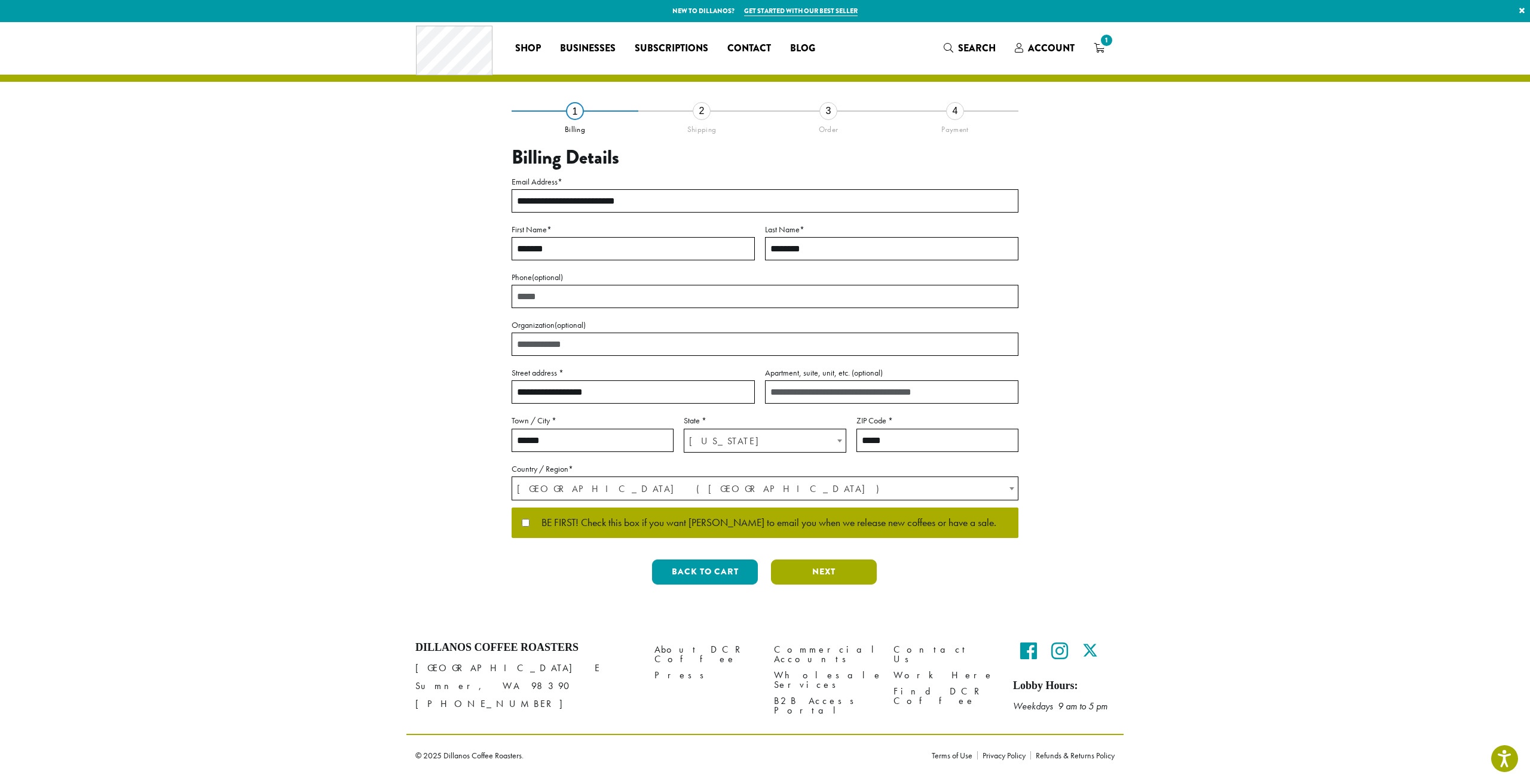
click at [819, 569] on button "Next" at bounding box center [824, 572] width 105 height 25
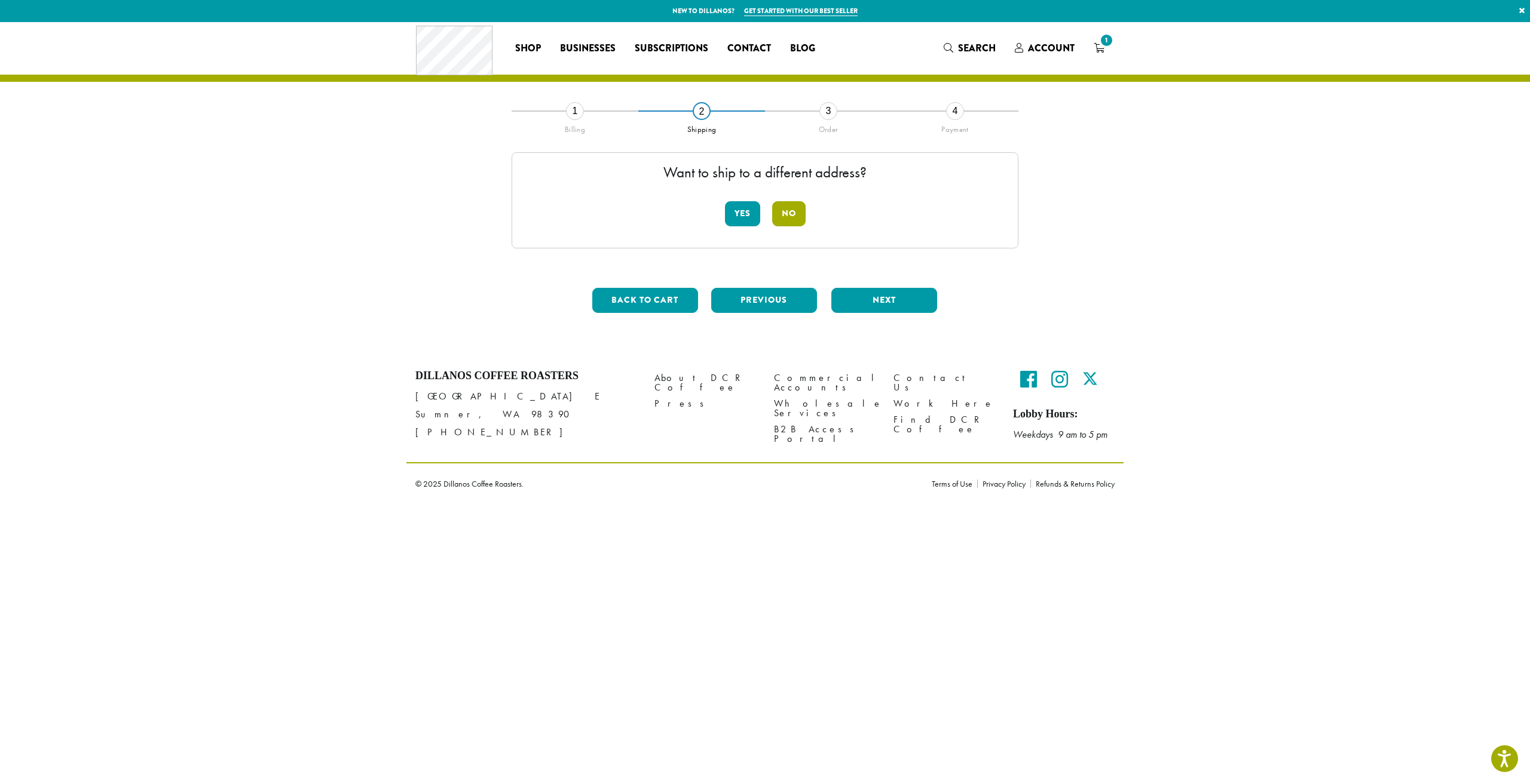
click at [782, 217] on button "No" at bounding box center [789, 214] width 33 height 25
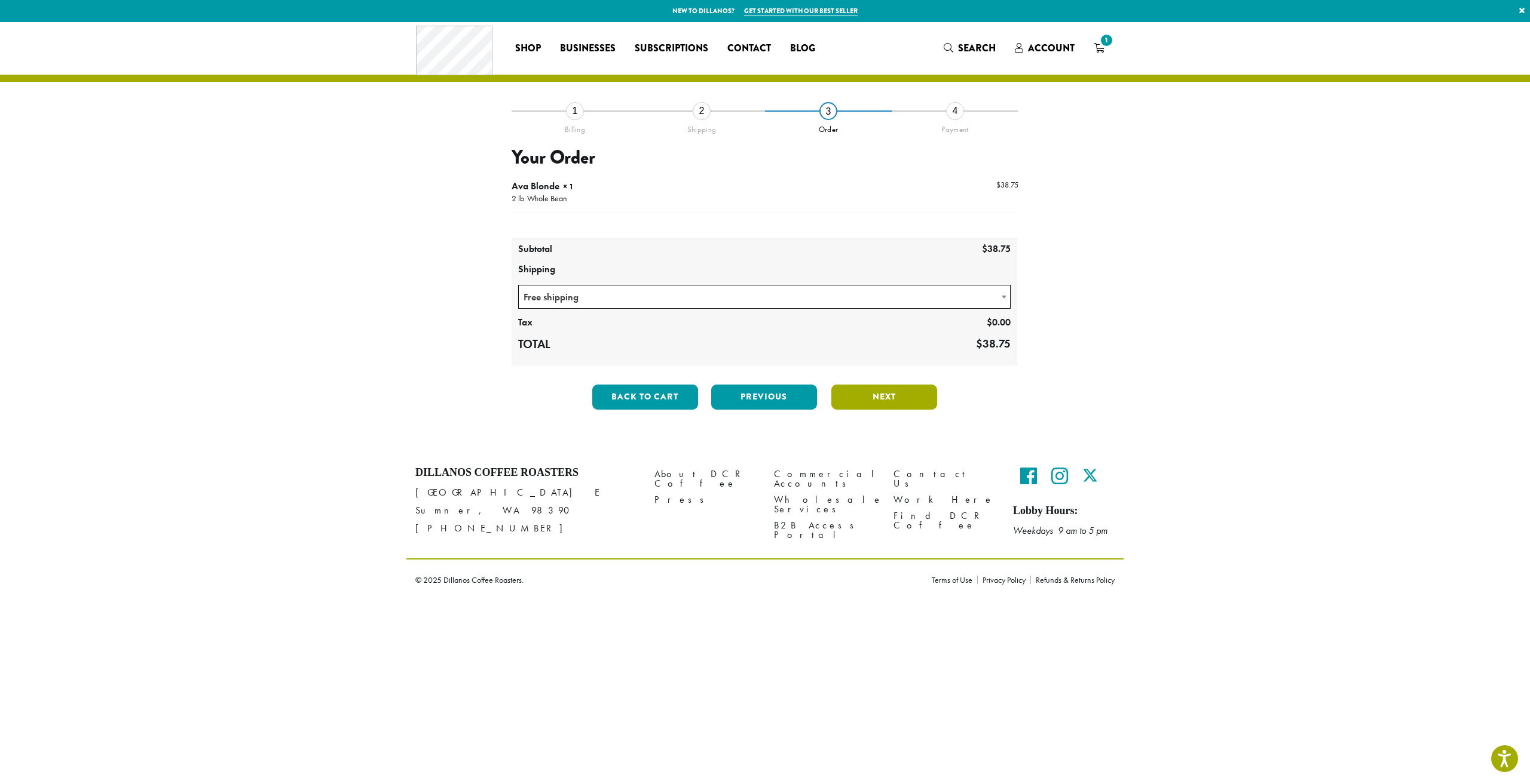
click at [878, 393] on button "Next" at bounding box center [884, 397] width 105 height 25
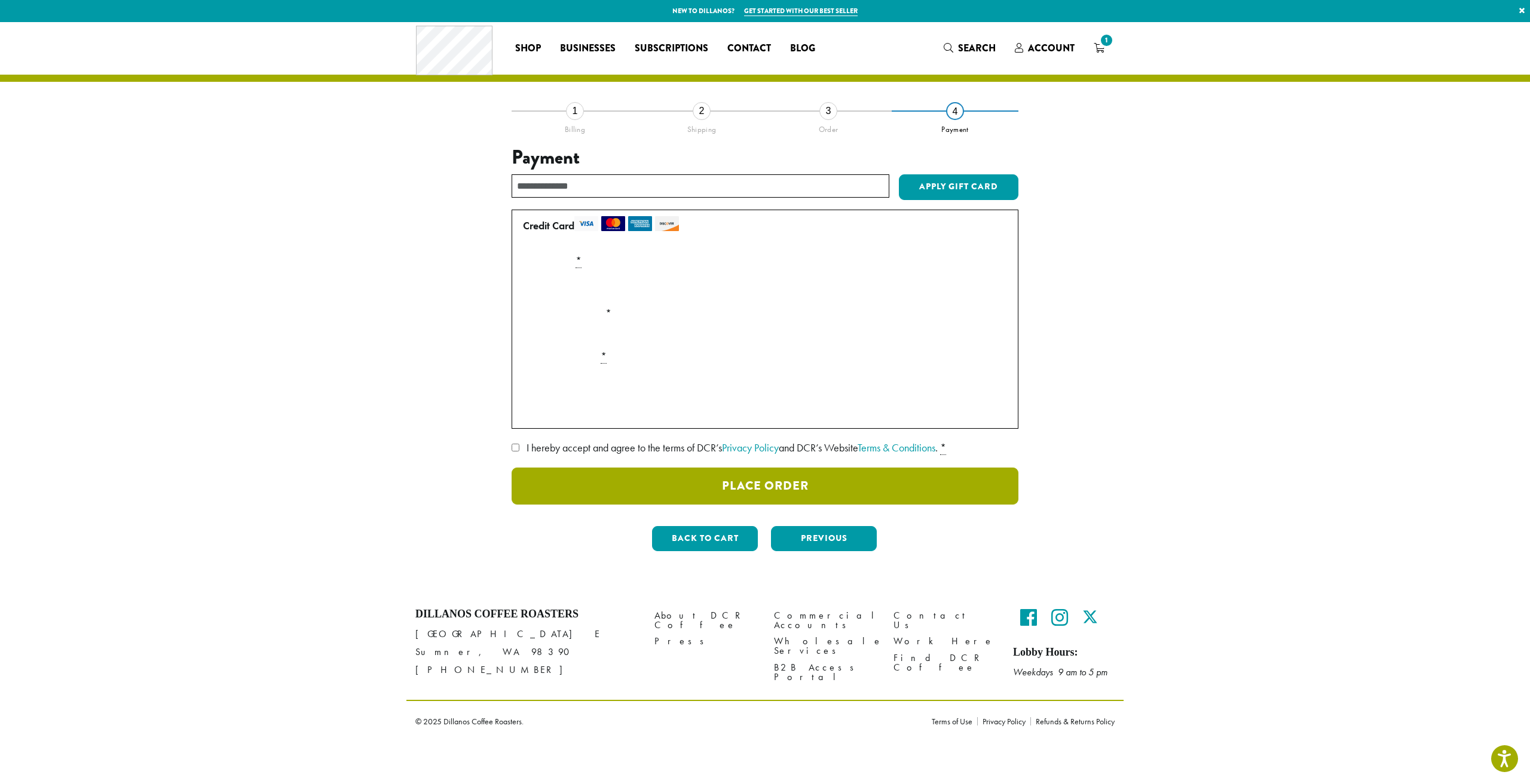
click at [733, 489] on button "Place Order" at bounding box center [765, 486] width 507 height 37
